Goal: Ask a question

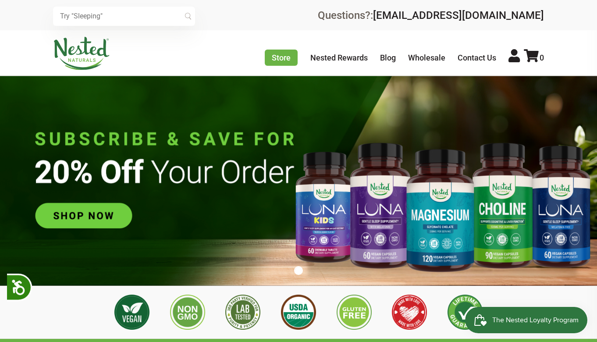
scroll to position [0, 154]
click at [516, 55] on icon at bounding box center [513, 55] width 11 height 13
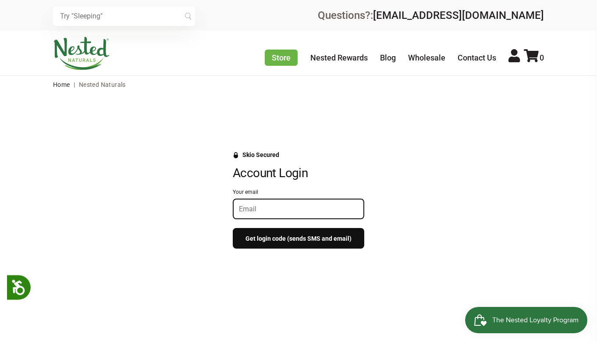
click at [259, 213] on input "Your email" at bounding box center [298, 209] width 119 height 8
type input "[EMAIL_ADDRESS][DOMAIN_NAME]"
click at [291, 239] on button "Get login code (sends SMS and email)" at bounding box center [298, 238] width 131 height 21
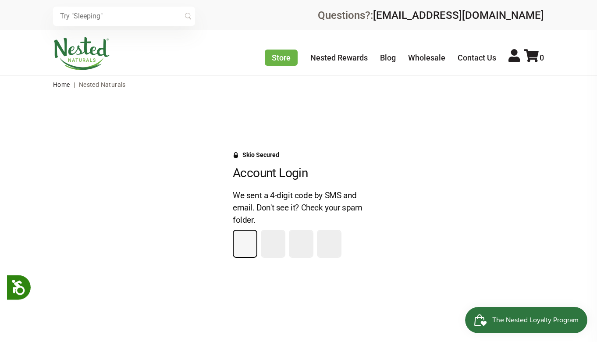
type input "1"
type input "0"
type input "6"
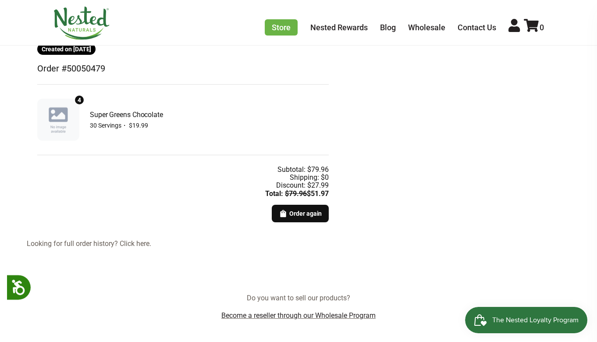
scroll to position [185, 0]
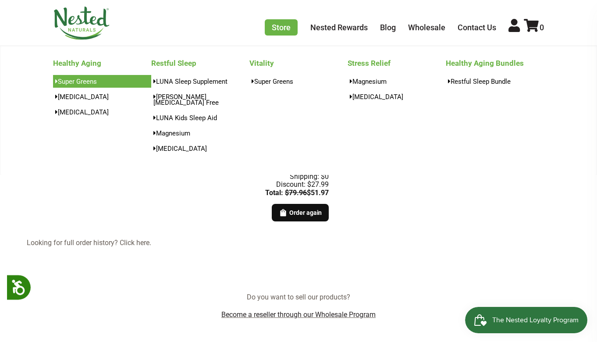
click at [91, 82] on link "Super Greens" at bounding box center [102, 81] width 98 height 13
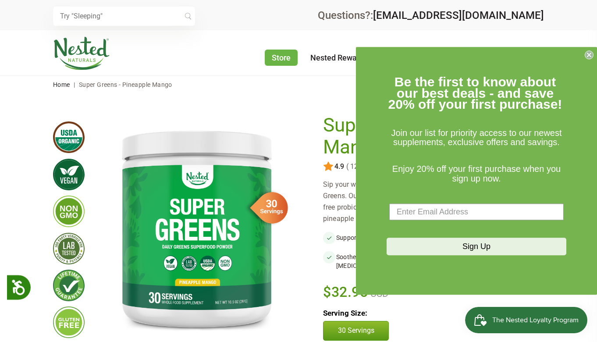
click at [587, 57] on icon "Close dialog" at bounding box center [589, 55] width 4 height 4
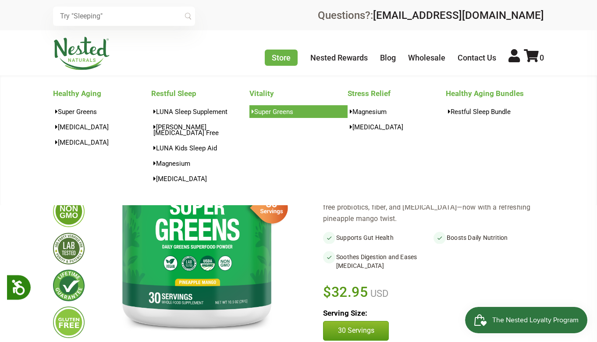
click at [279, 113] on link "Super Greens" at bounding box center [298, 111] width 98 height 13
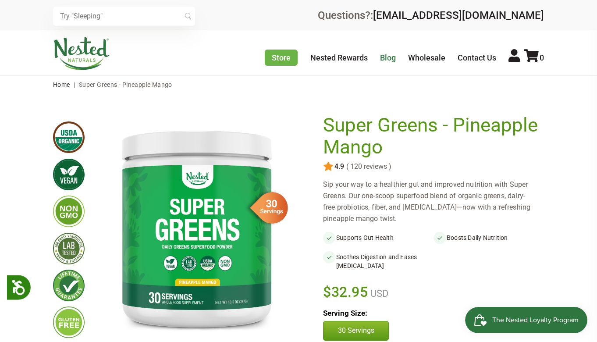
click at [390, 57] on link "Blog" at bounding box center [388, 57] width 16 height 9
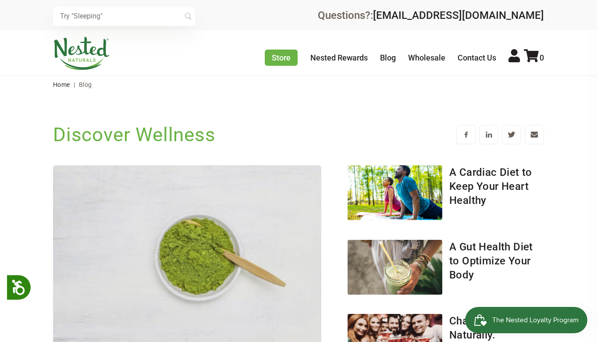
click at [419, 57] on link "Wholesale" at bounding box center [426, 57] width 37 height 9
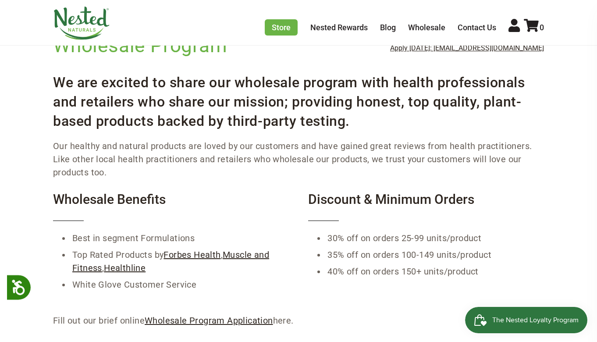
scroll to position [64, 0]
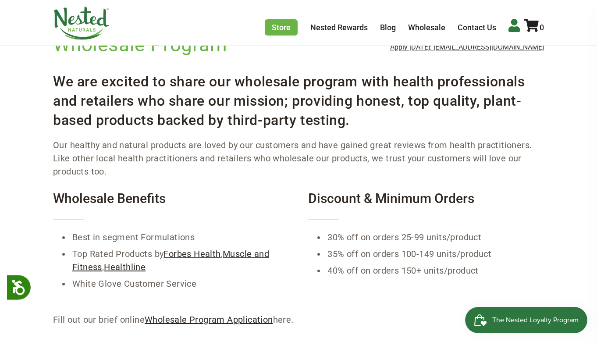
click at [514, 28] on icon at bounding box center [513, 25] width 11 height 13
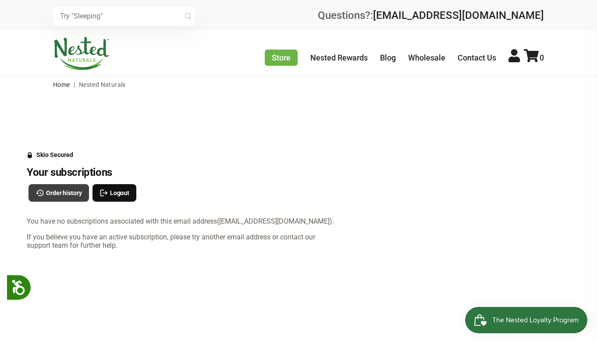
click at [64, 195] on span "Order history" at bounding box center [64, 193] width 36 height 10
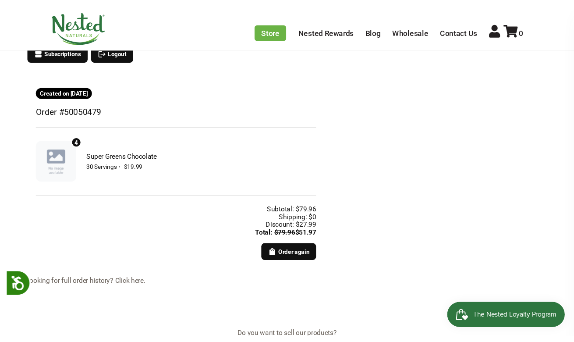
scroll to position [145, 0]
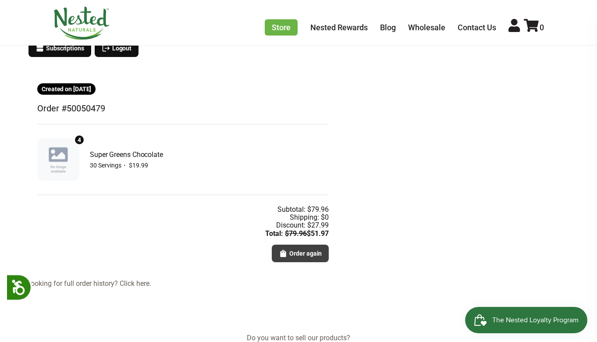
click at [298, 255] on span "Order again" at bounding box center [305, 253] width 32 height 10
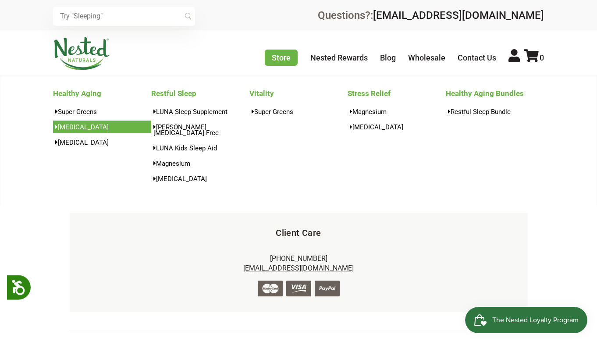
click at [78, 128] on link "[MEDICAL_DATA]" at bounding box center [102, 127] width 98 height 13
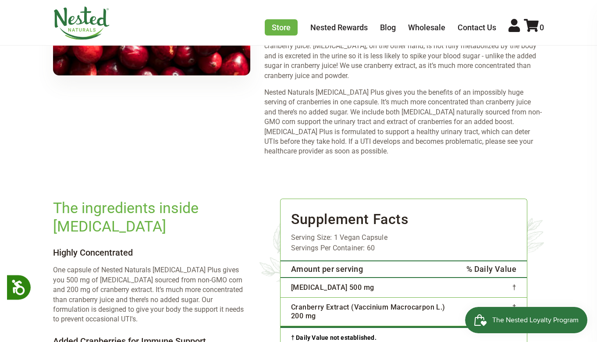
scroll to position [1030, 0]
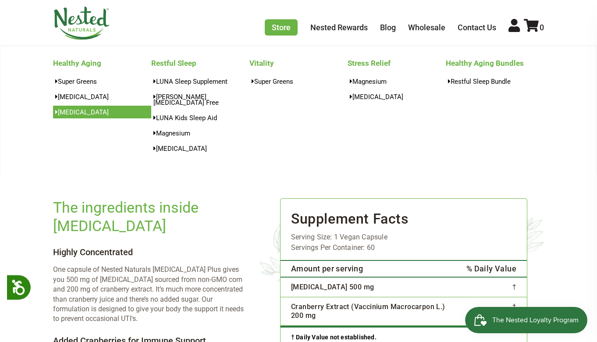
click at [74, 113] on link "[MEDICAL_DATA]" at bounding box center [102, 112] width 98 height 13
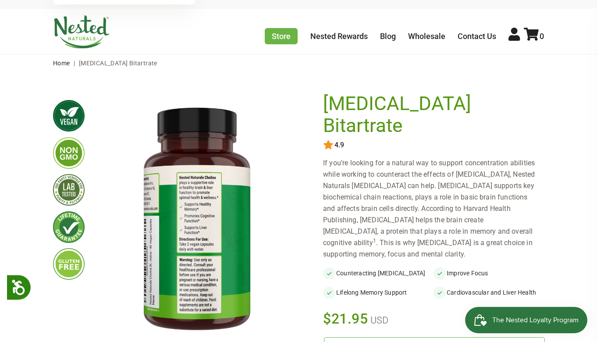
scroll to position [21, 0]
click at [476, 36] on link "Contact Us" at bounding box center [476, 36] width 39 height 9
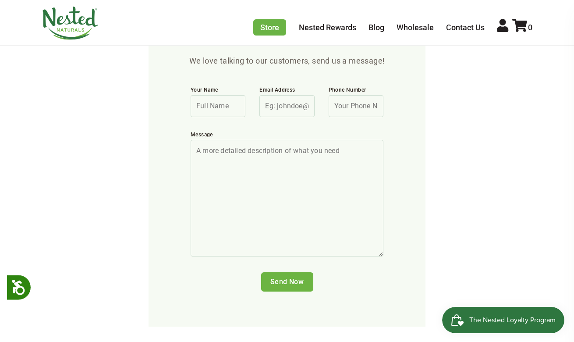
scroll to position [414, 0]
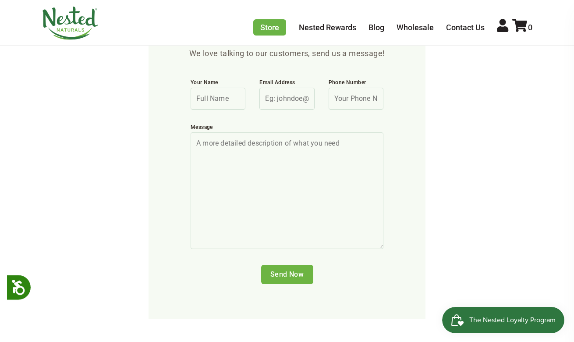
click at [213, 102] on input "Your Name" at bounding box center [218, 99] width 55 height 22
click at [277, 99] on input "Email Address" at bounding box center [286, 99] width 55 height 22
type input "andydelferguson@gmail.com"
type input "Andrew William Ferguson"
type input "6465543651"
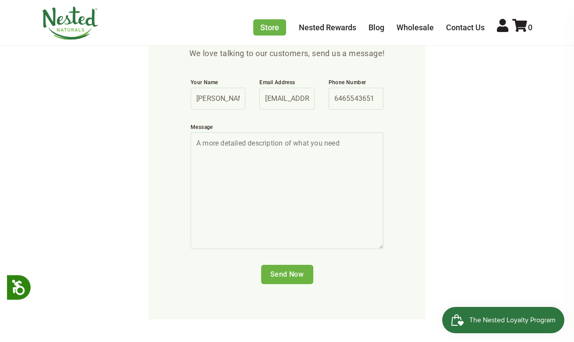
click at [246, 141] on textarea "Message" at bounding box center [287, 190] width 193 height 117
drag, startPoint x: 348, startPoint y: 153, endPoint x: 350, endPoint y: 161, distance: 7.6
click at [350, 161] on textarea "Hi - I was looking for the chocolate flavor of your Super Greens. Did you disco…" at bounding box center [287, 190] width 193 height 117
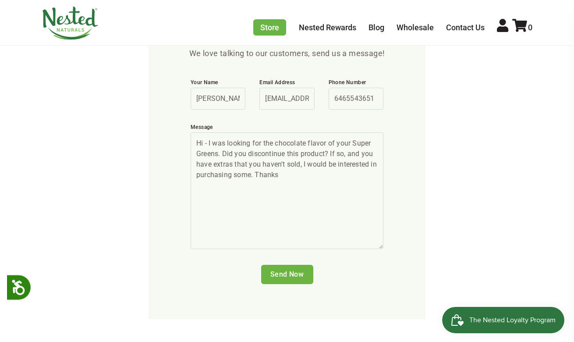
type textarea "Hi - I was looking for the chocolate flavor of your Super Greens. Did you disco…"
click at [289, 270] on input "Send Now" at bounding box center [287, 274] width 52 height 19
